Goal: Navigation & Orientation: Find specific page/section

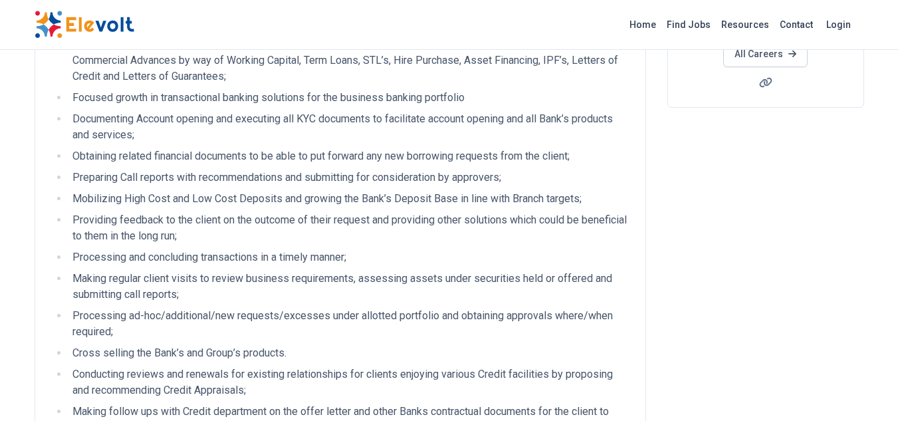
scroll to position [332, 0]
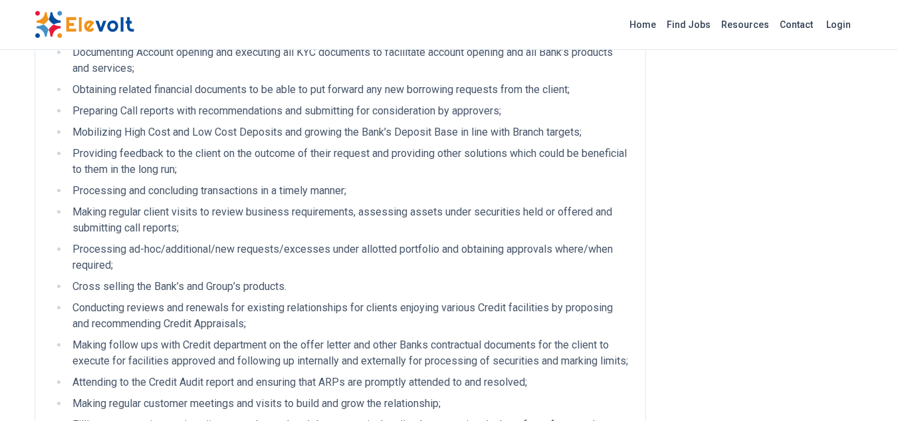
click at [303, 225] on li "Making regular client visits to review business requirements, assessing assets …" at bounding box center [348, 220] width 561 height 32
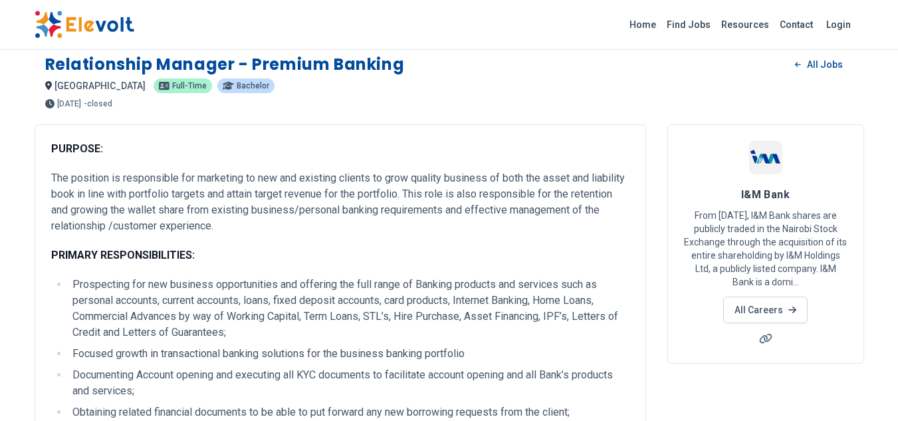
scroll to position [0, 0]
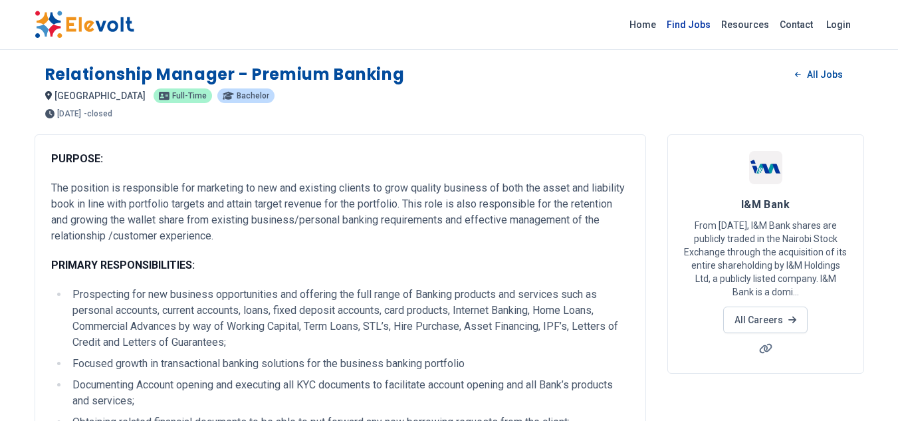
click at [696, 24] on link "Find Jobs" at bounding box center [688, 24] width 54 height 21
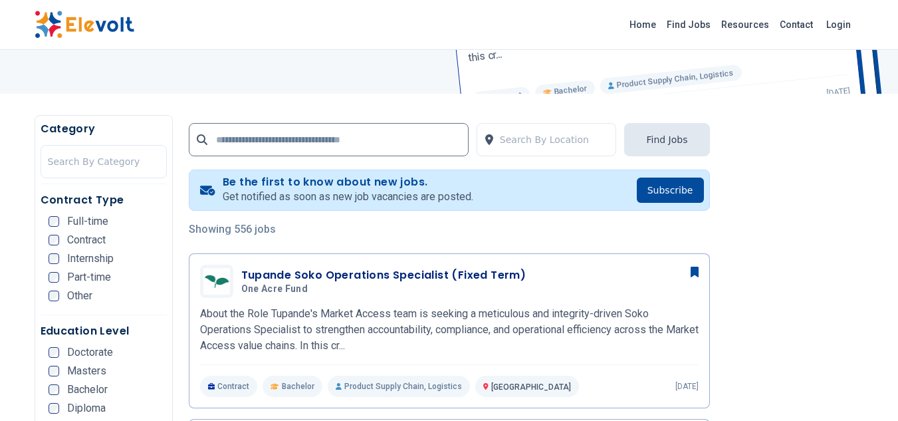
scroll to position [199, 0]
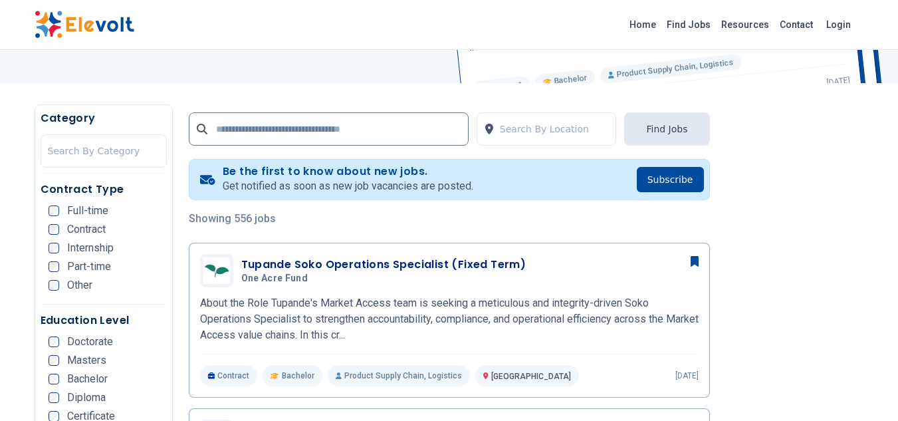
click at [59, 231] on div "Contract" at bounding box center [76, 229] width 57 height 11
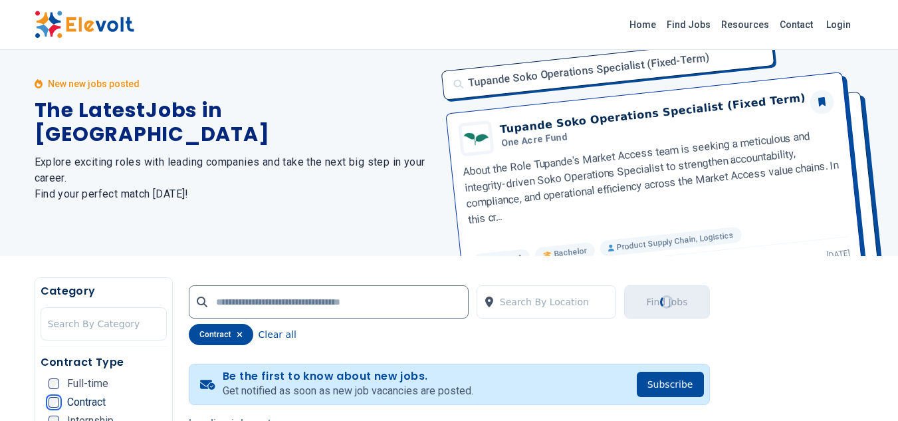
scroll to position [0, 0]
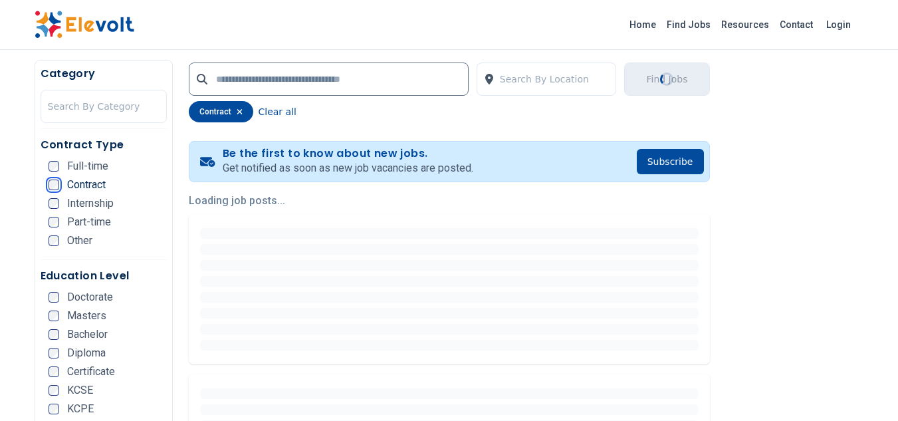
scroll to position [266, 0]
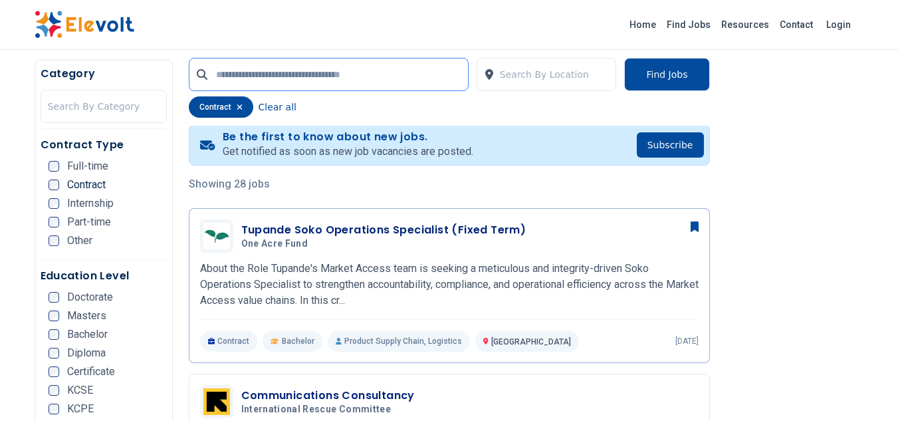
click at [242, 76] on input "text" at bounding box center [329, 74] width 280 height 33
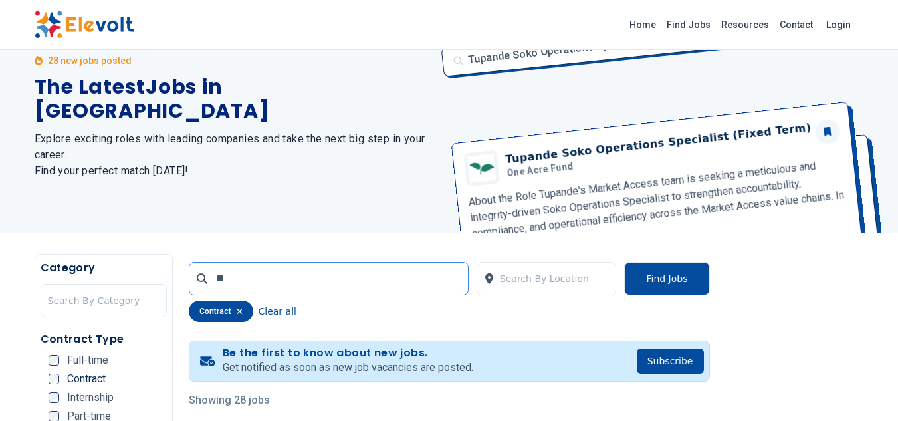
scroll to position [0, 0]
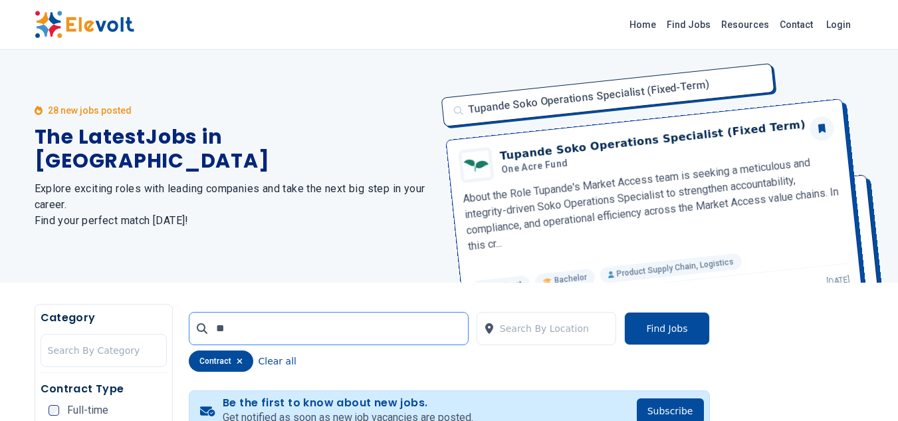
type input "*"
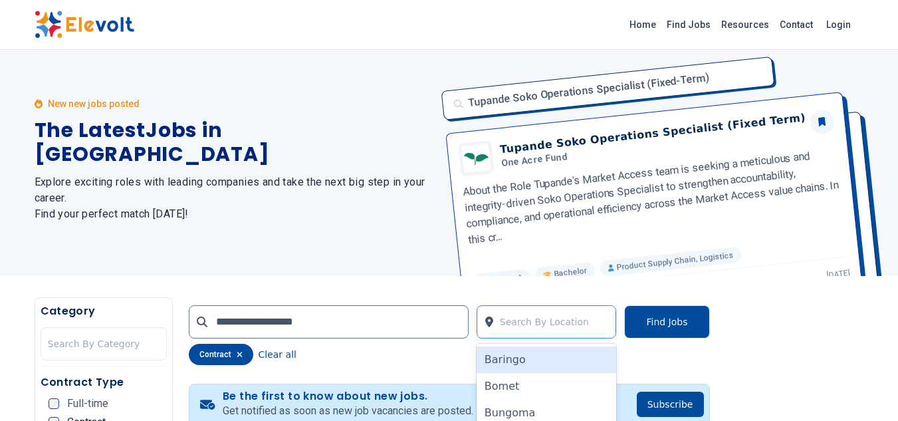
click at [531, 327] on div at bounding box center [555, 321] width 110 height 27
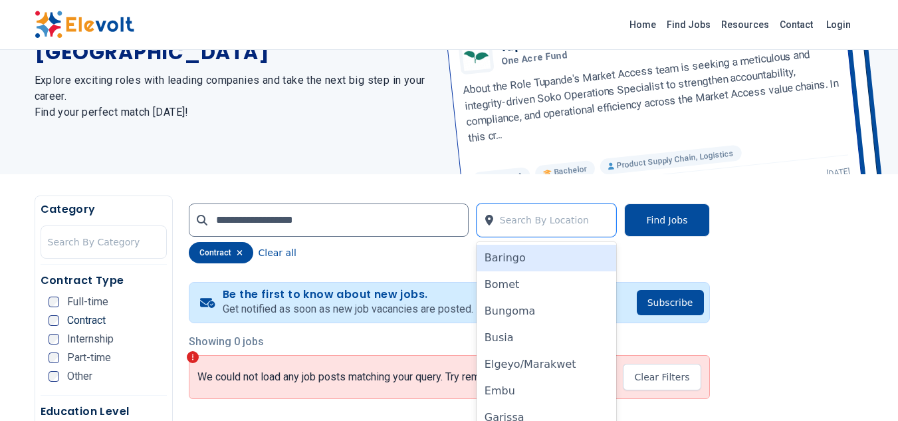
scroll to position [134, 0]
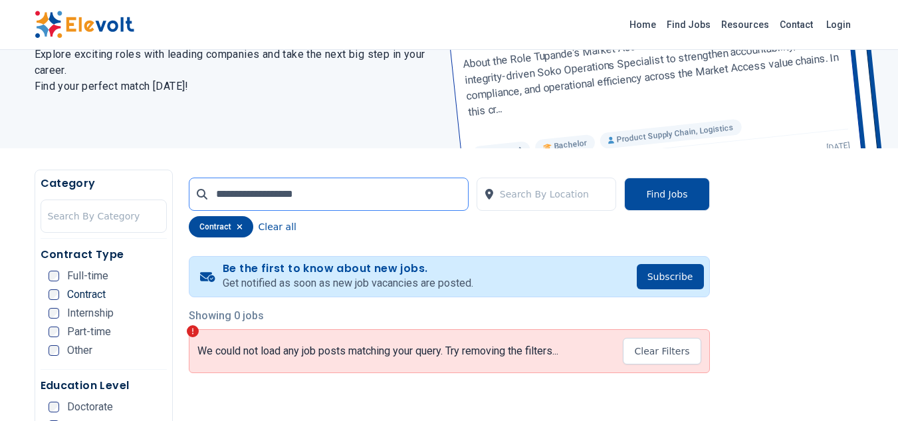
drag, startPoint x: 361, startPoint y: 191, endPoint x: 143, endPoint y: 199, distance: 218.7
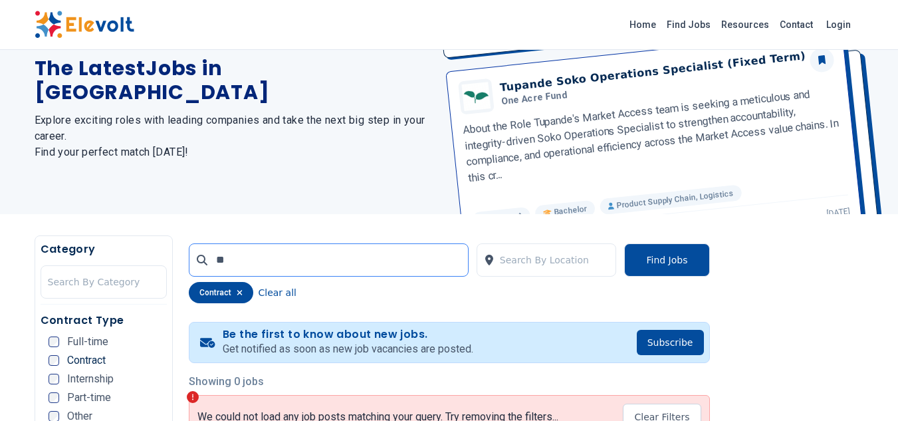
scroll to position [0, 0]
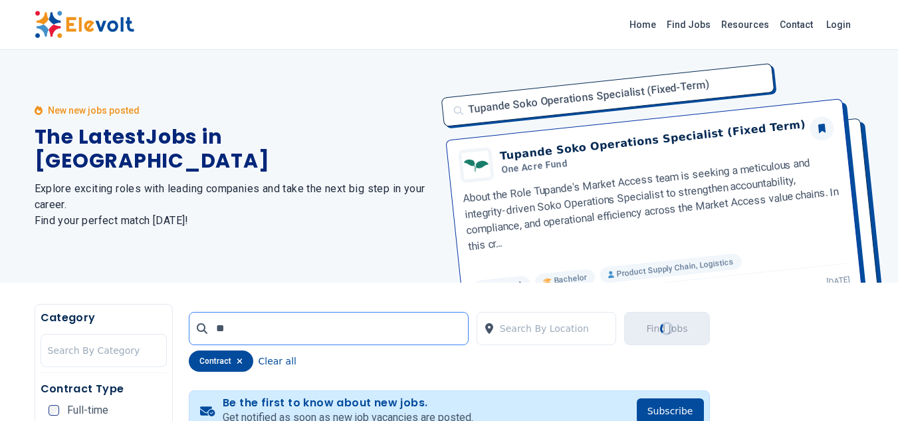
type input "*"
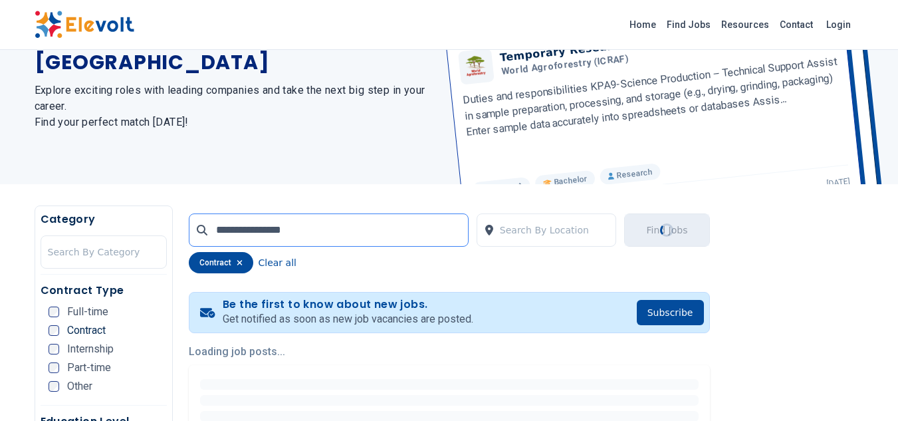
scroll to position [133, 0]
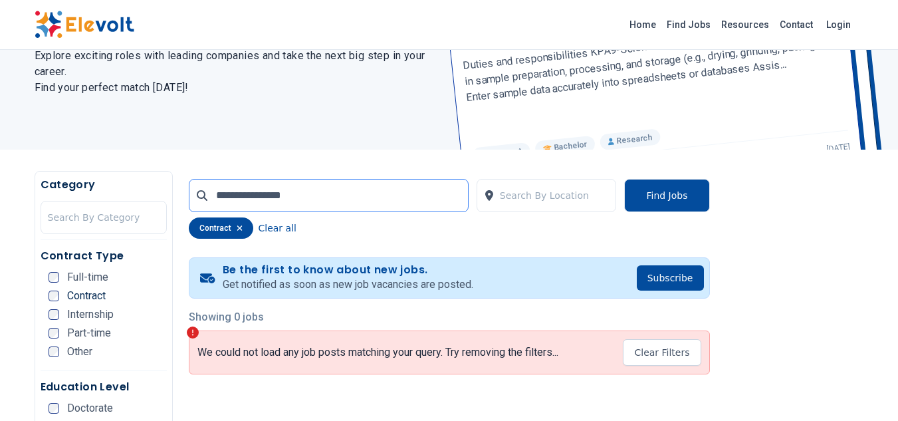
type input "**********"
click at [237, 227] on icon "button" at bounding box center [240, 228] width 6 height 8
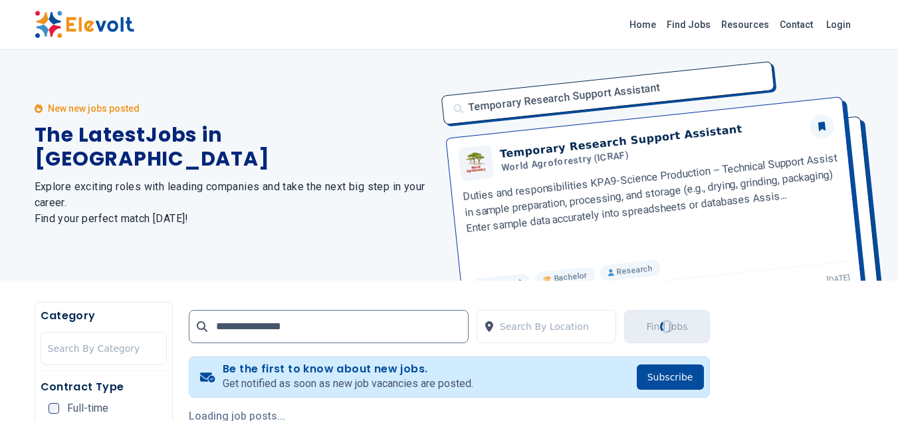
scroll to position [0, 0]
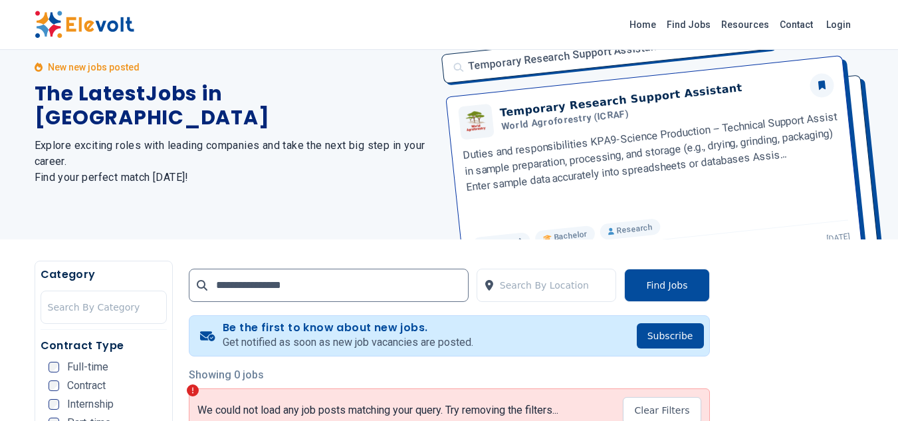
scroll to position [66, 0]
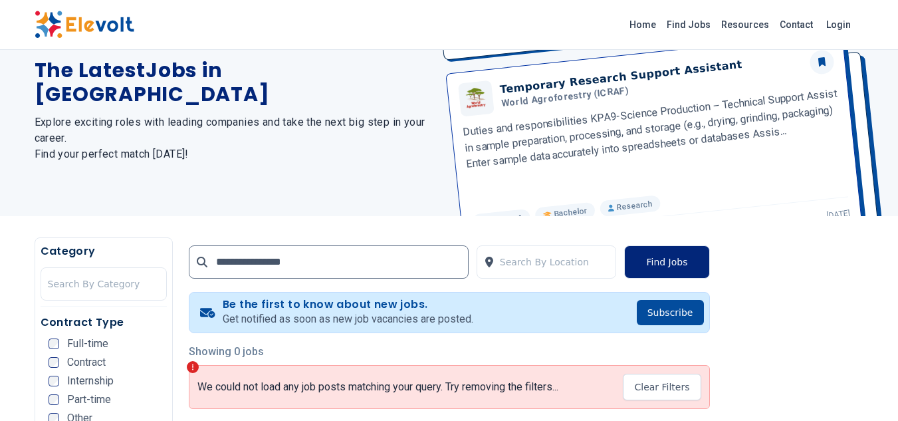
click at [653, 259] on button "Find Jobs" at bounding box center [666, 261] width 85 height 33
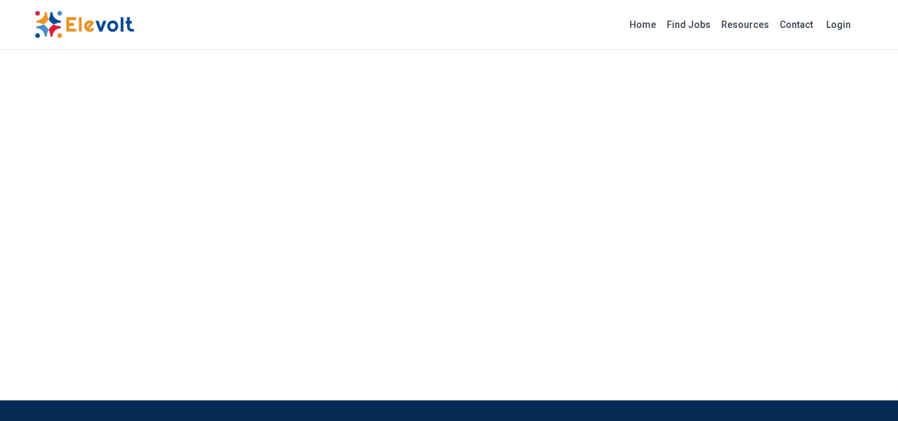
scroll to position [1436, 0]
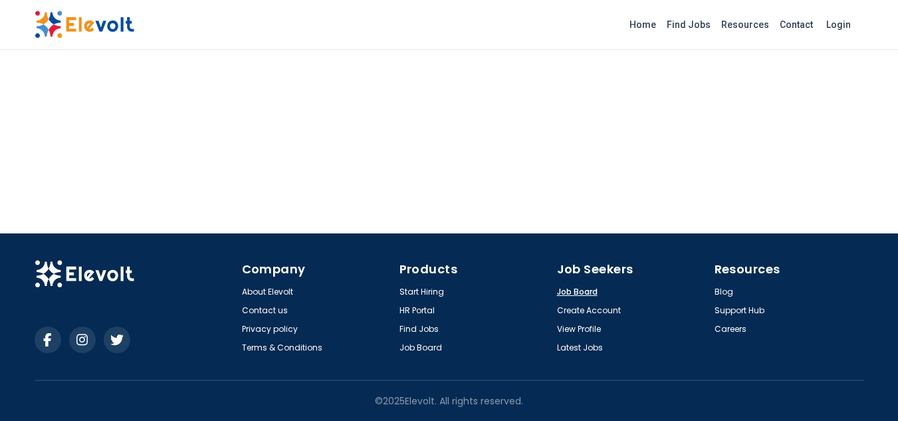
click at [569, 290] on link "Job Board" at bounding box center [577, 291] width 41 height 11
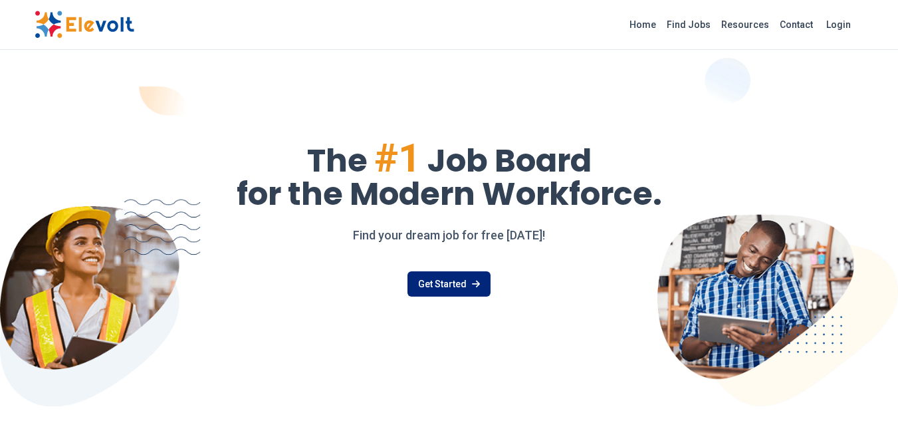
click at [442, 280] on link "Get Started" at bounding box center [448, 283] width 83 height 25
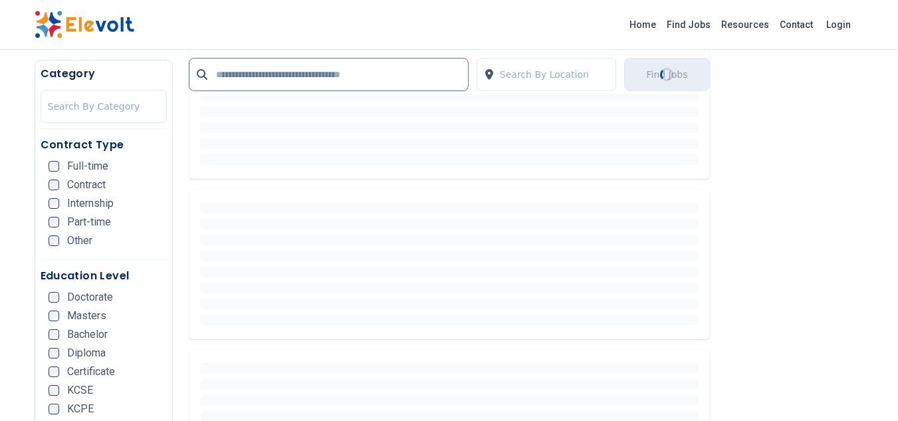
scroll to position [2871, 0]
